Goal: Task Accomplishment & Management: Manage account settings

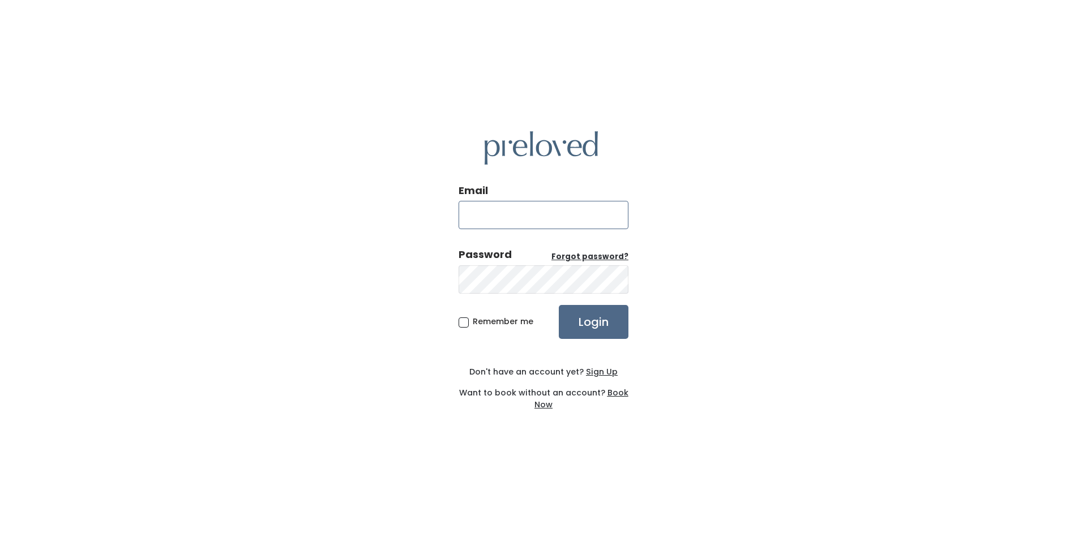
type input "[EMAIL_ADDRESS][PERSON_NAME][DOMAIN_NAME]"
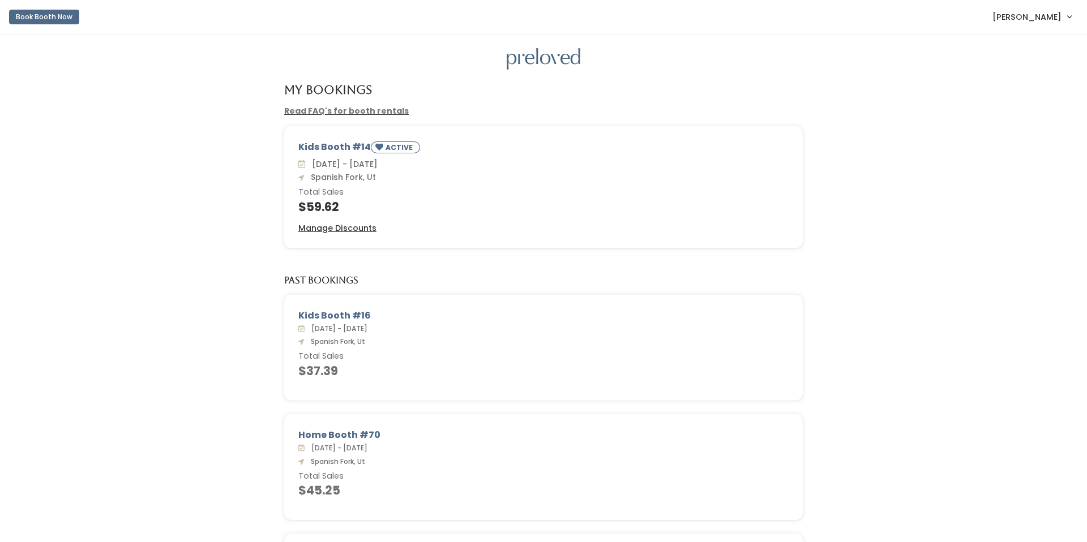
click at [1015, 22] on span "Aubriana Larsen" at bounding box center [1027, 17] width 69 height 12
click at [997, 97] on button "Logout" at bounding box center [1031, 95] width 101 height 20
